Goal: Navigation & Orientation: Find specific page/section

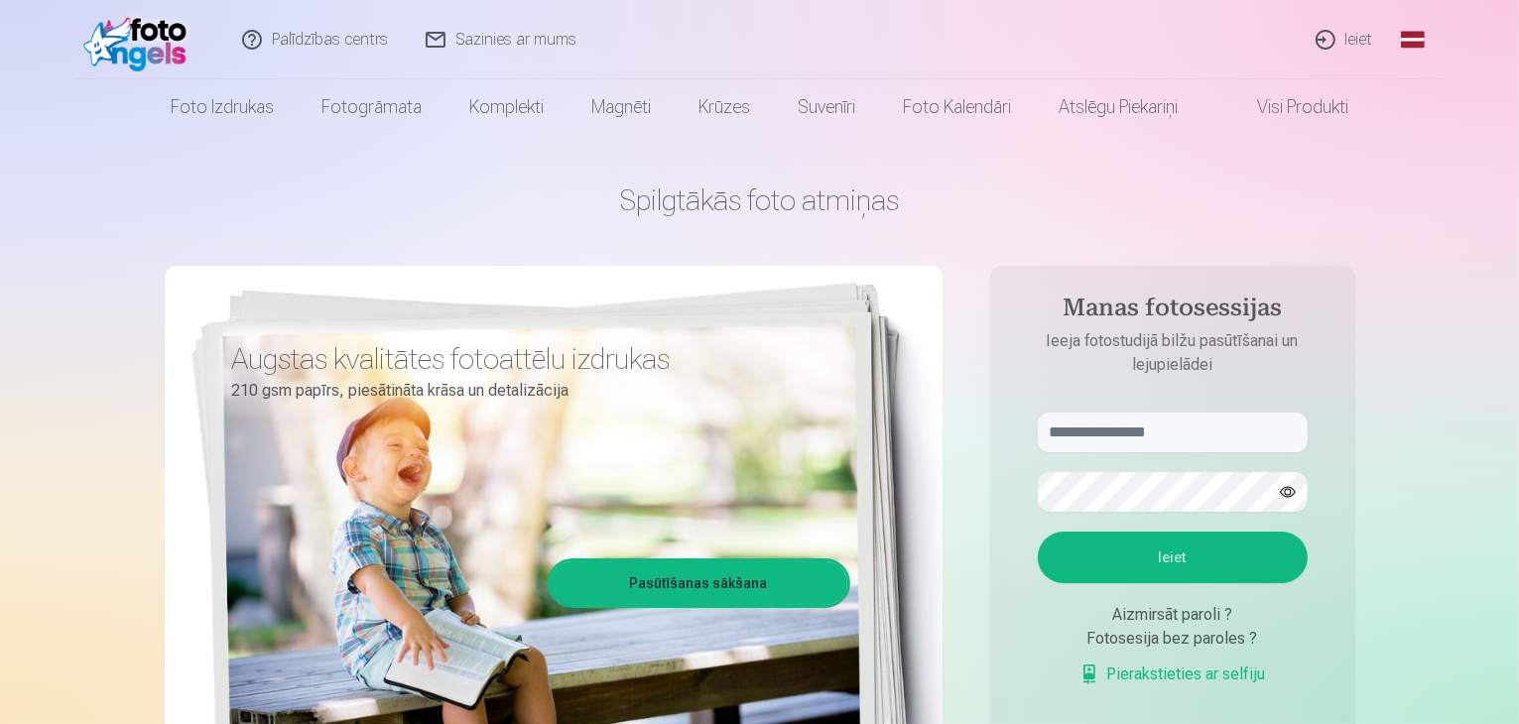
click at [1354, 32] on link "Ieiet" at bounding box center [1344, 39] width 95 height 79
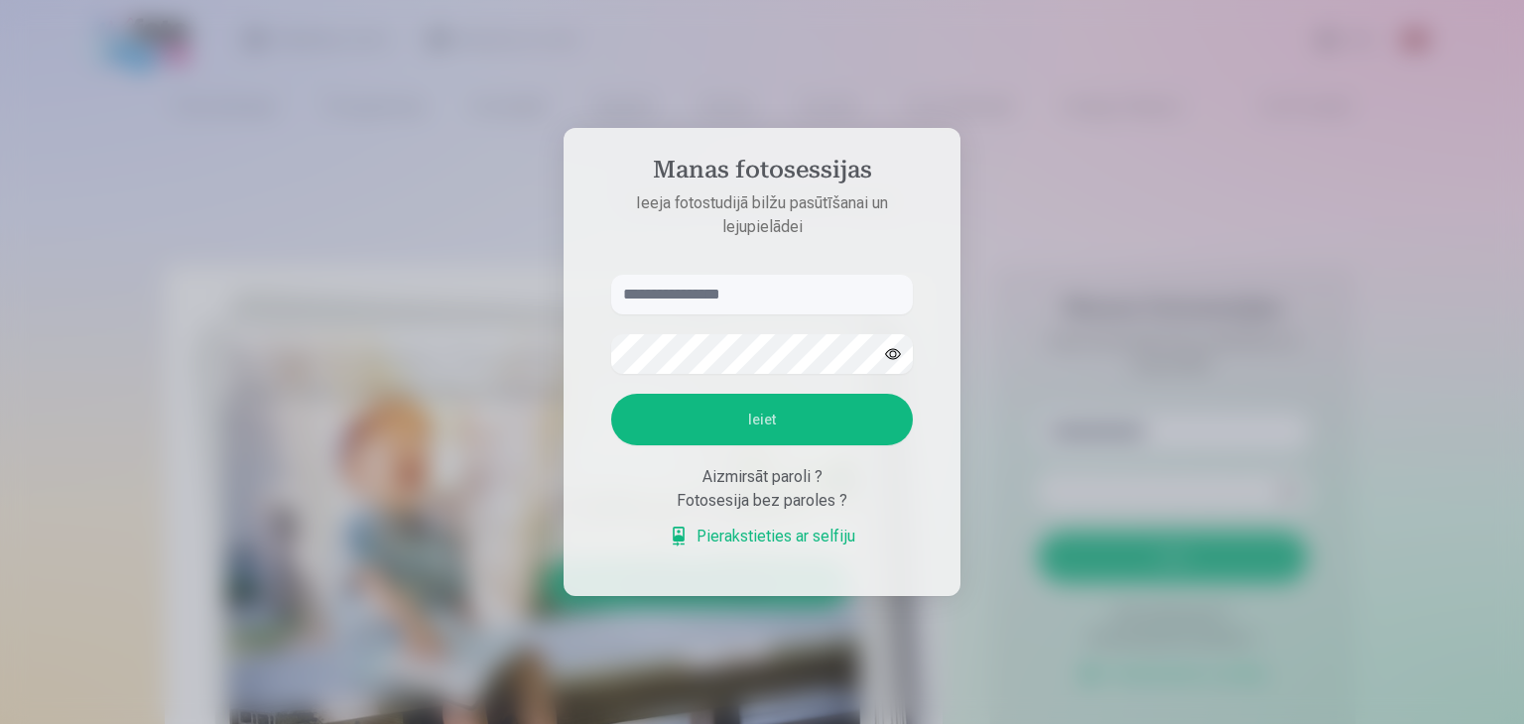
click at [829, 301] on input "text" at bounding box center [762, 295] width 302 height 40
type input "**********"
click at [611, 394] on button "Ieiet" at bounding box center [762, 420] width 302 height 52
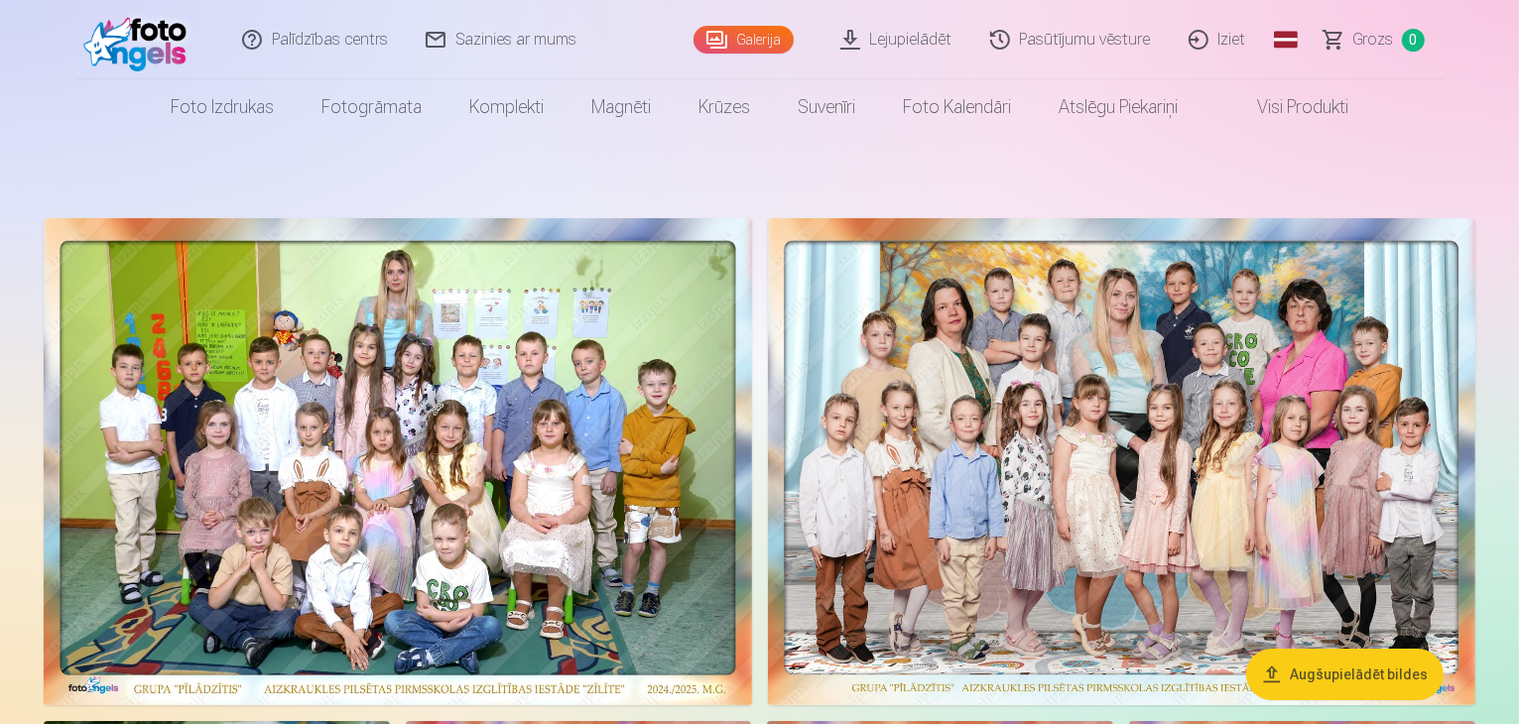
click at [901, 36] on link "Lejupielādēt" at bounding box center [897, 39] width 150 height 79
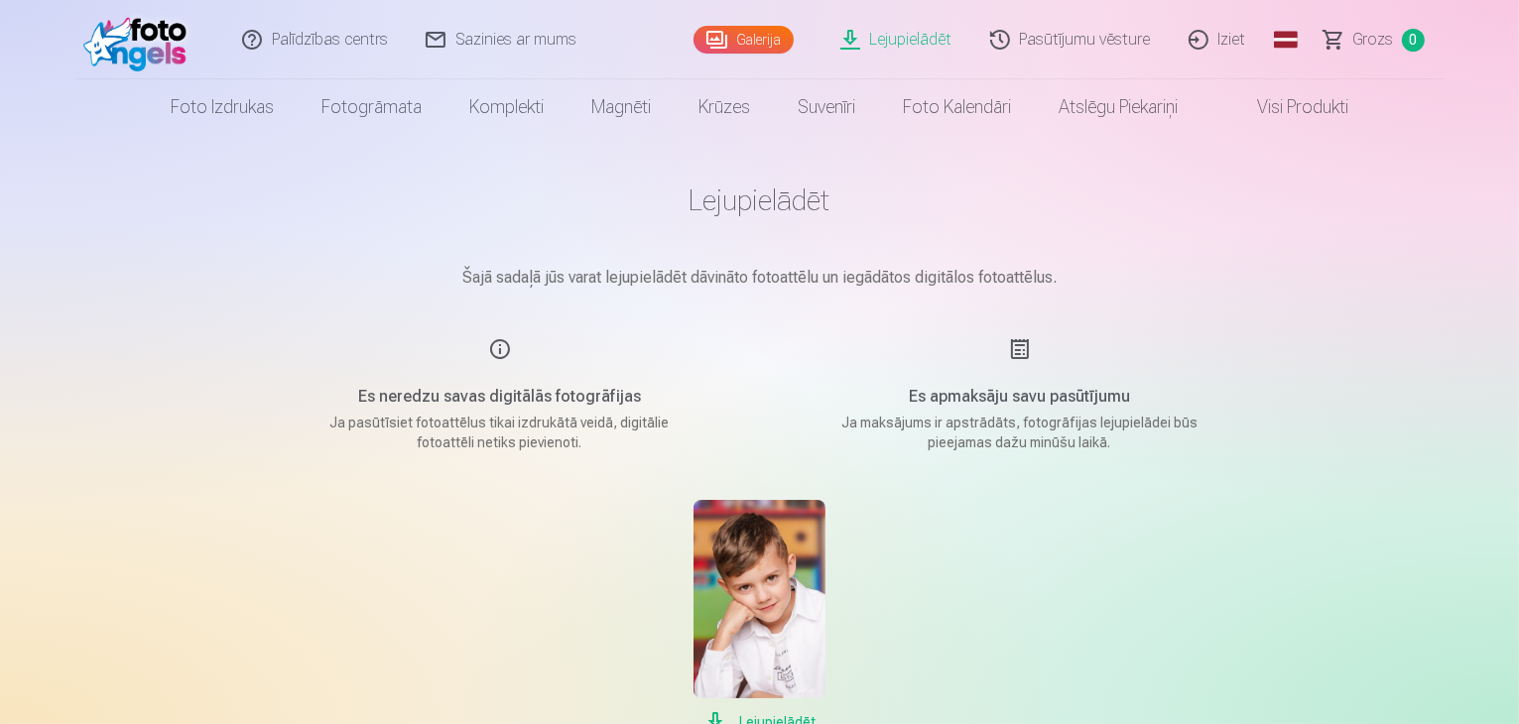
click at [1274, 99] on link "Visi produkti" at bounding box center [1286, 107] width 171 height 56
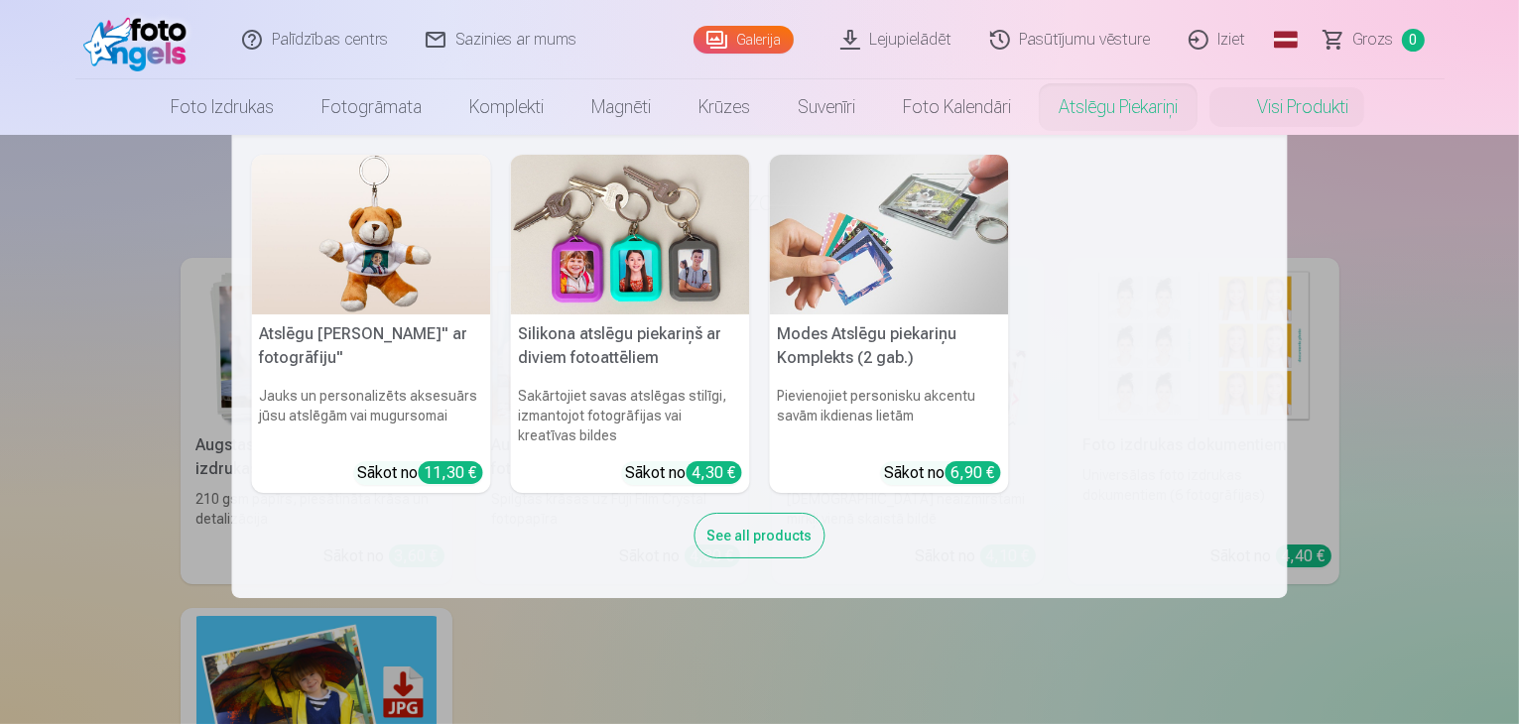
click at [58, 268] on nav "Atslēgu piekariņš Lācītis" ar fotogrāfiju" Jauks un personalizēts aksesuārs jūs…" at bounding box center [759, 366] width 1519 height 463
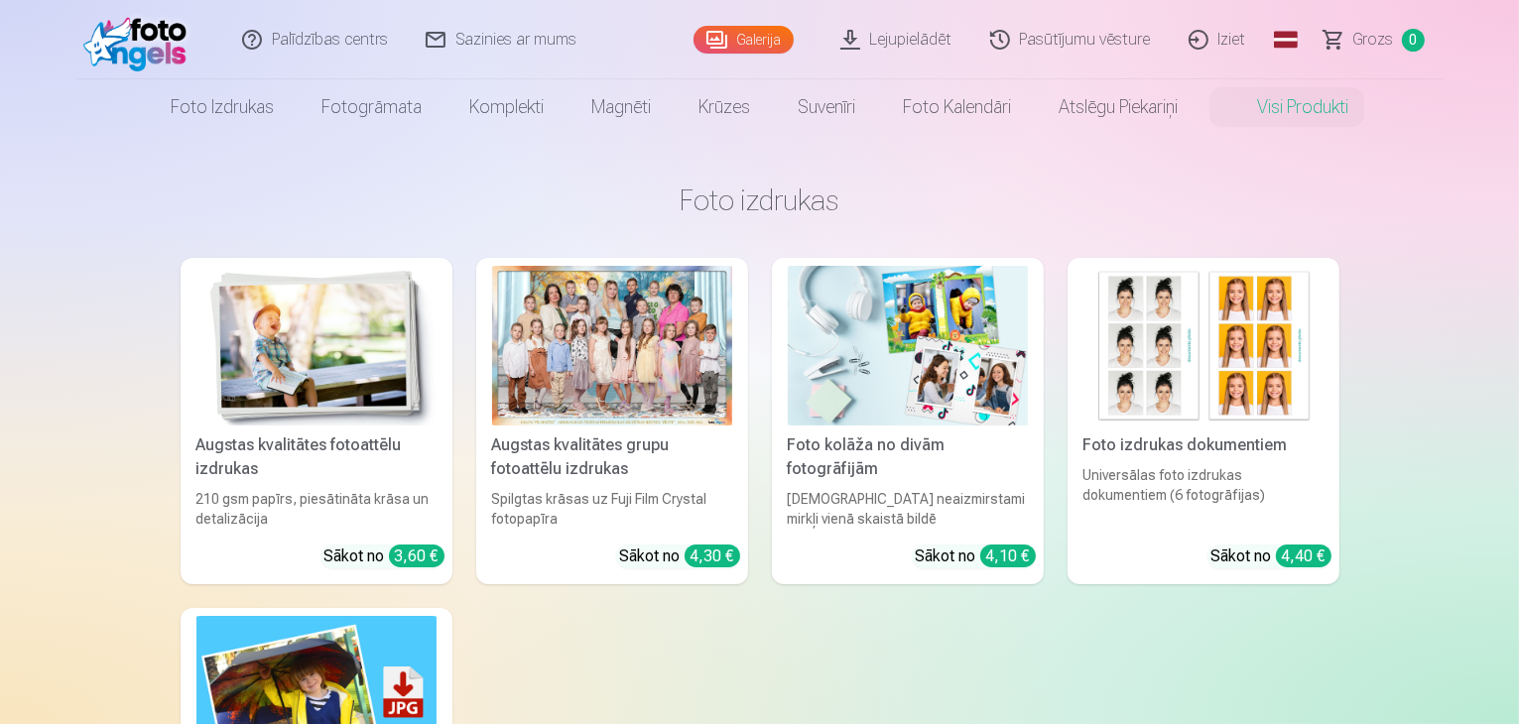
click at [720, 34] on link "Galerija" at bounding box center [743, 40] width 100 height 28
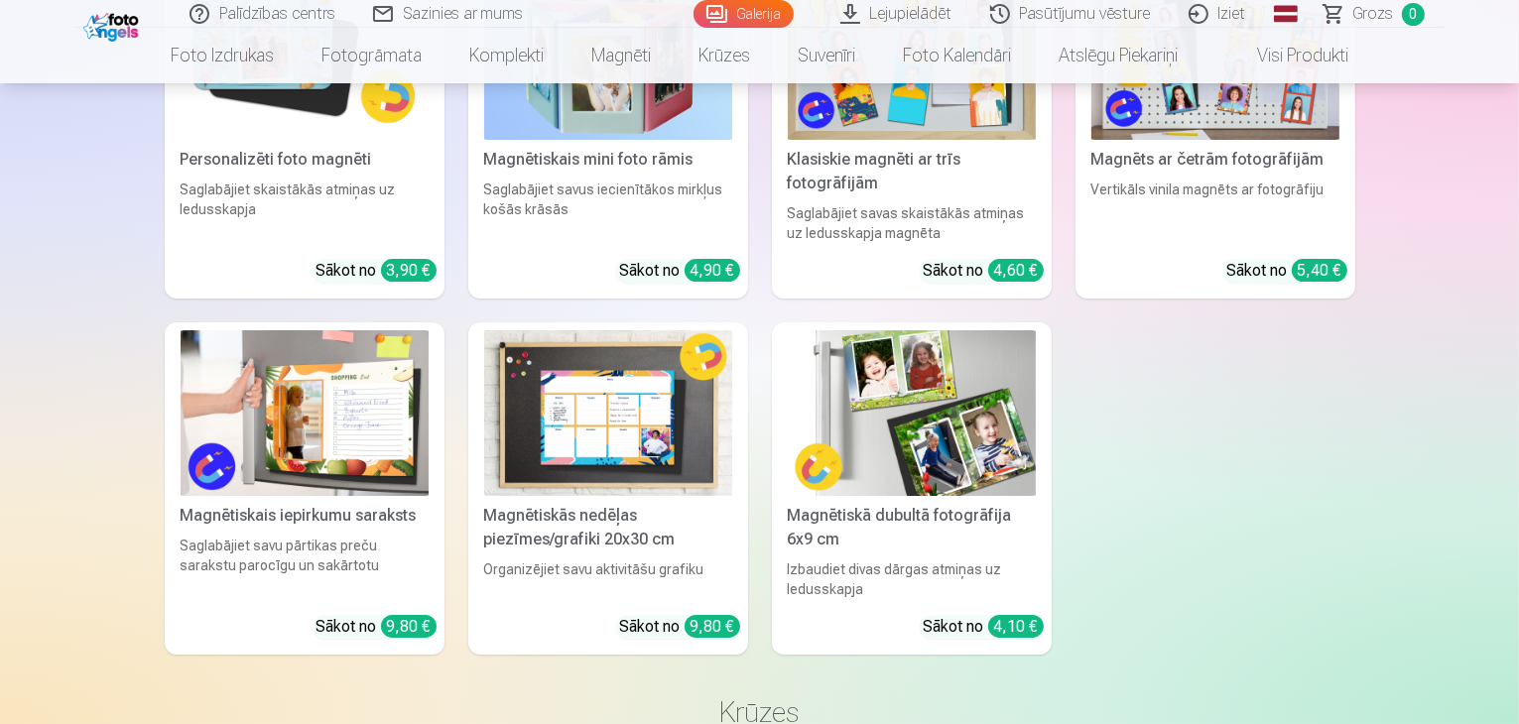
scroll to position [22318, 0]
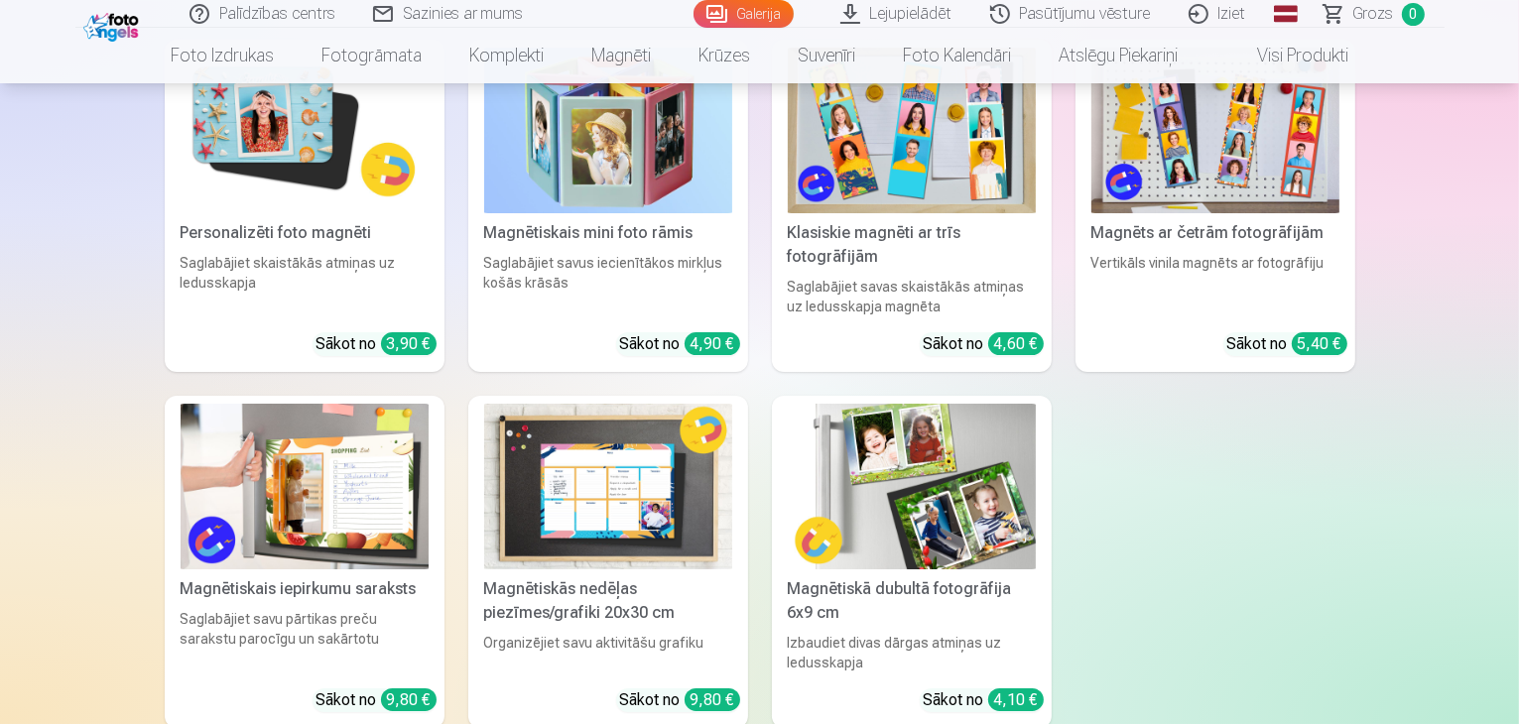
click at [1330, 55] on link "Visi produkti" at bounding box center [1286, 56] width 171 height 56
